Goal: Navigation & Orientation: Find specific page/section

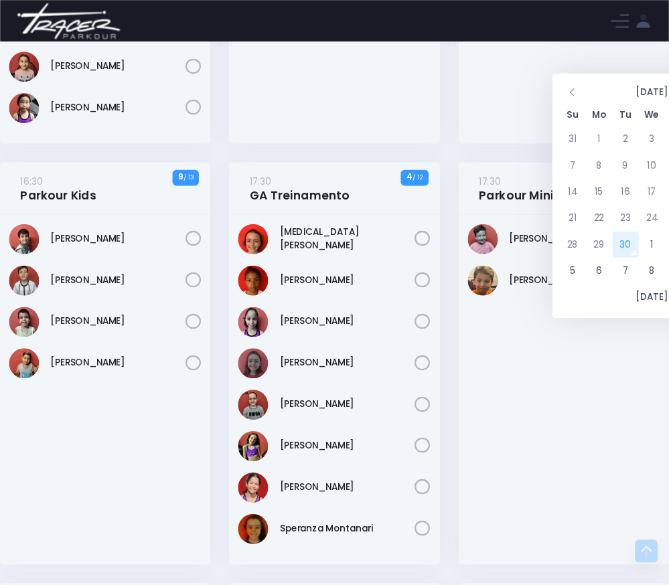
scroll to position [223, 0]
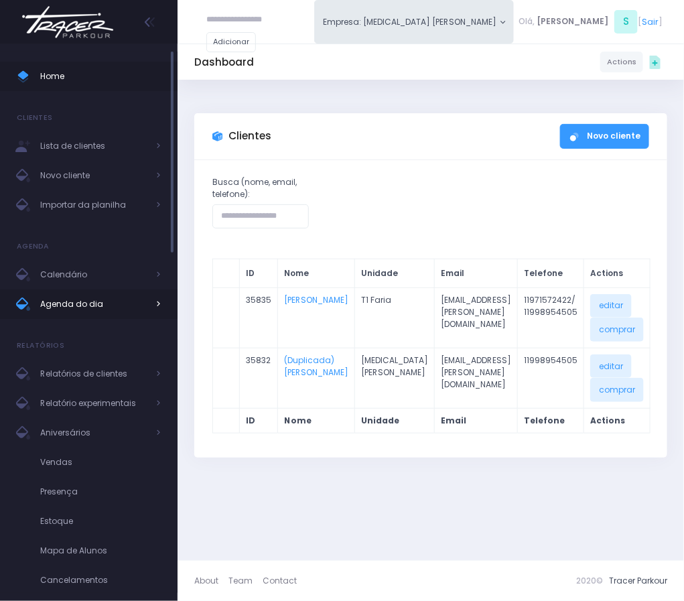
click at [89, 312] on span "Agenda do dia" at bounding box center [93, 303] width 107 height 17
